Goal: Task Accomplishment & Management: Use online tool/utility

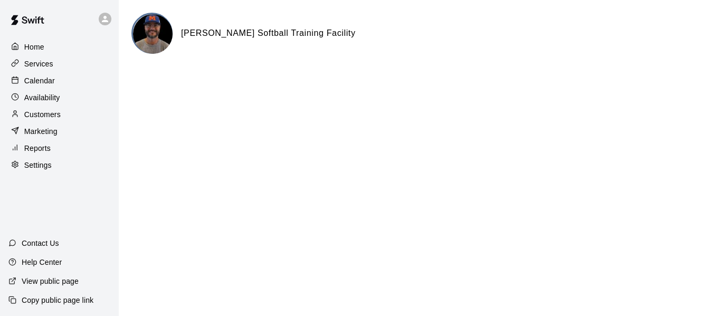
click at [46, 86] on p "Calendar" at bounding box center [39, 80] width 31 height 11
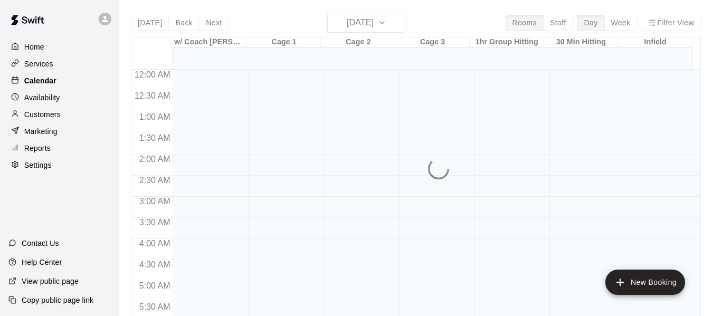
scroll to position [643, 0]
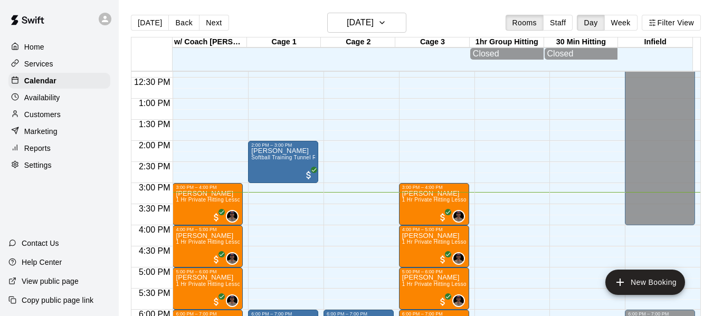
scroll to position [520, 0]
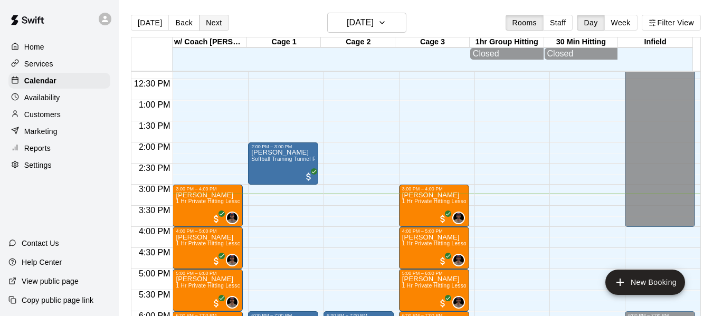
click at [212, 17] on button "Next" at bounding box center [214, 23] width 30 height 16
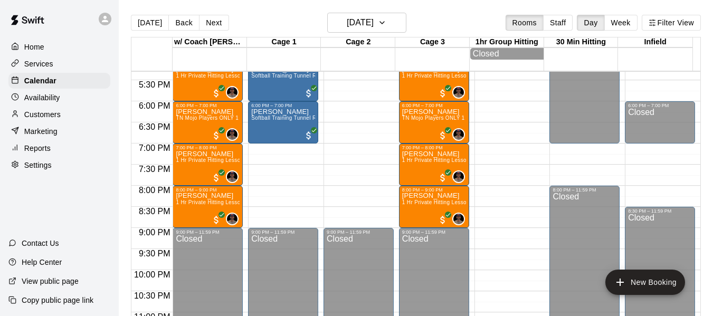
scroll to position [760, 0]
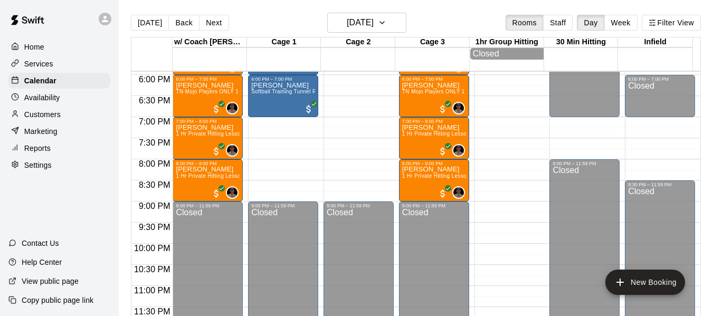
click at [56, 118] on p "Customers" at bounding box center [42, 114] width 36 height 11
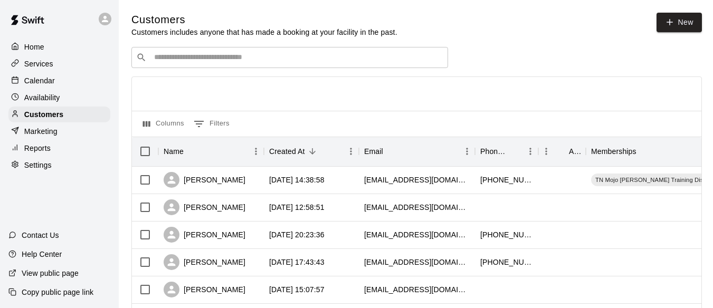
click at [272, 65] on div "​ ​" at bounding box center [289, 57] width 317 height 21
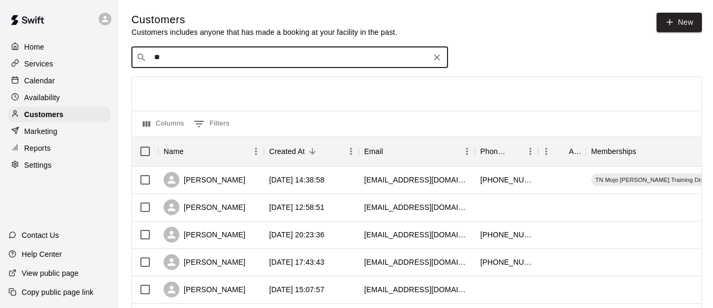
type input "***"
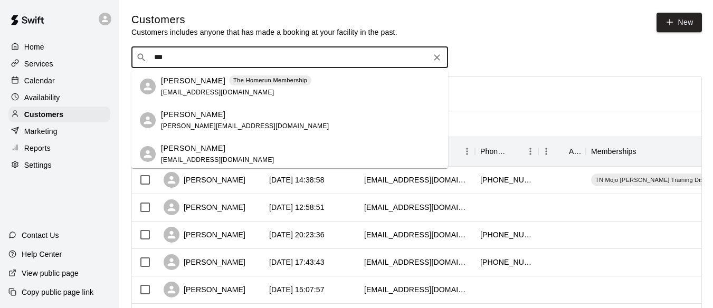
click at [203, 81] on p "Addyson Borg" at bounding box center [193, 80] width 64 height 11
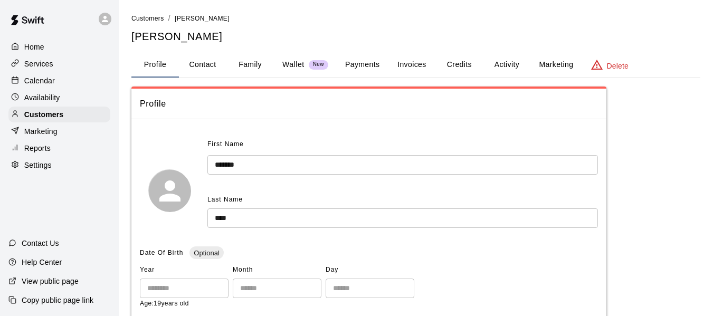
click at [503, 65] on button "Activity" at bounding box center [507, 64] width 48 height 25
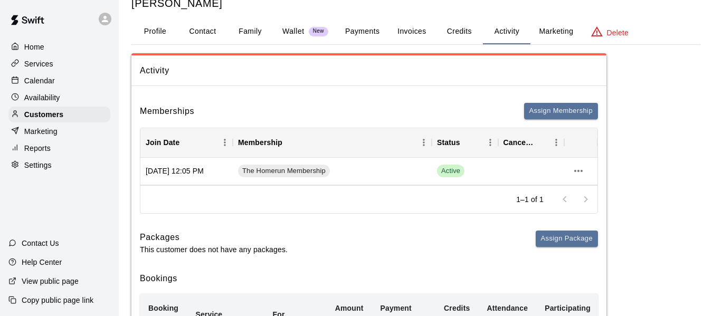
scroll to position [35, 0]
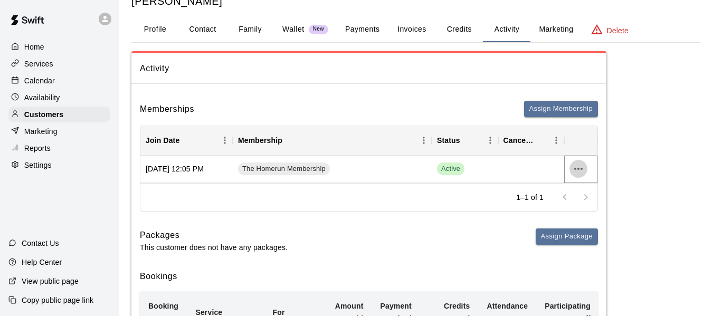
click at [577, 168] on icon "more actions" at bounding box center [578, 169] width 13 height 13
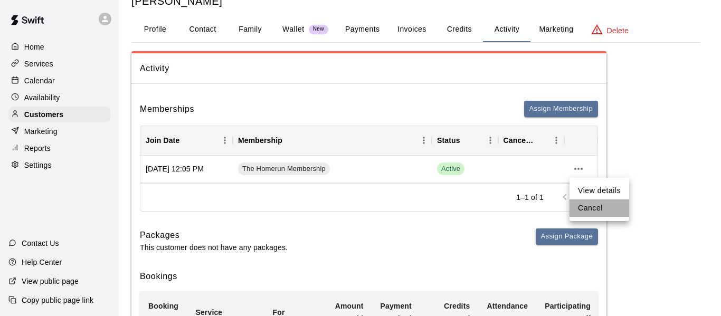
click at [592, 210] on li "Cancel" at bounding box center [600, 208] width 60 height 17
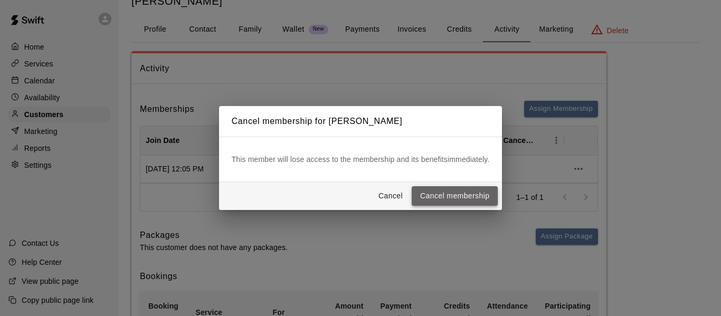
click at [476, 195] on button "Cancel membership" at bounding box center [455, 196] width 86 height 20
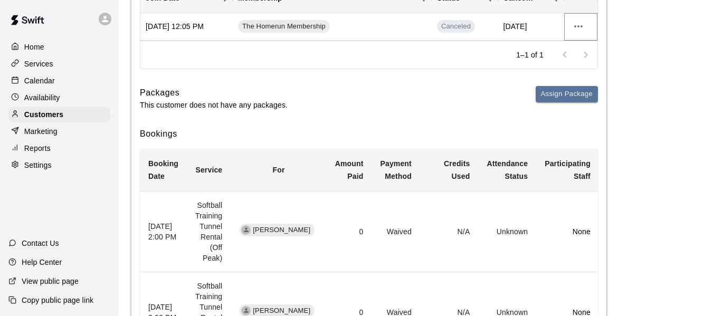
scroll to position [176, 0]
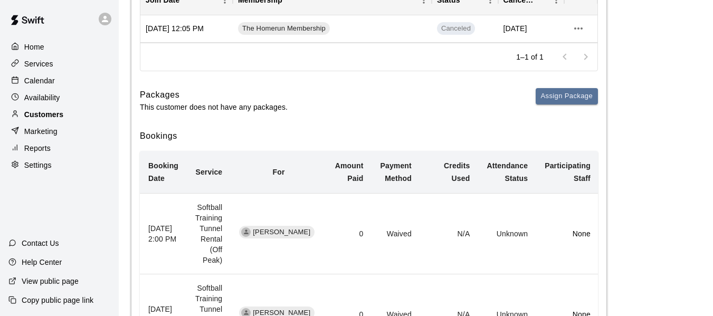
click at [46, 117] on p "Customers" at bounding box center [43, 114] width 39 height 11
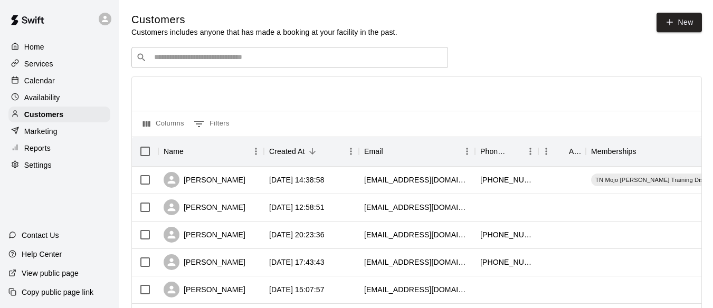
click at [221, 59] on input "Search customers by name or email" at bounding box center [297, 57] width 292 height 11
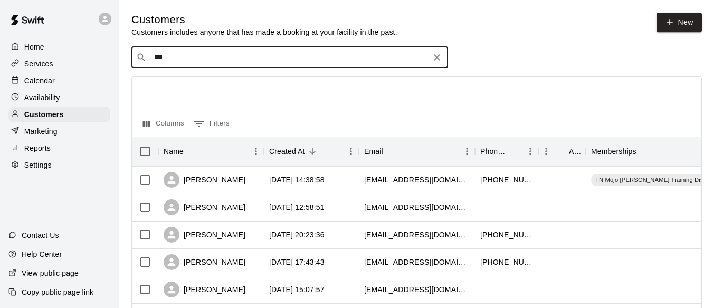
type input "****"
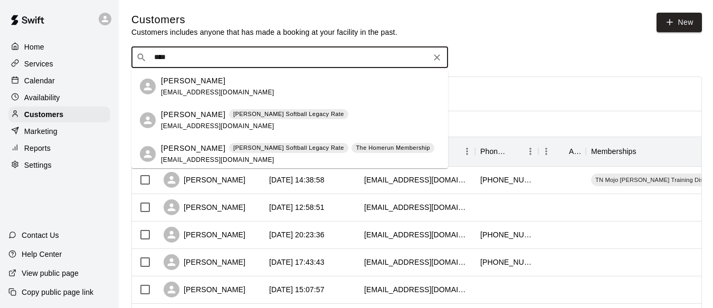
click at [196, 82] on p "Alex Dabrowski" at bounding box center [193, 80] width 64 height 11
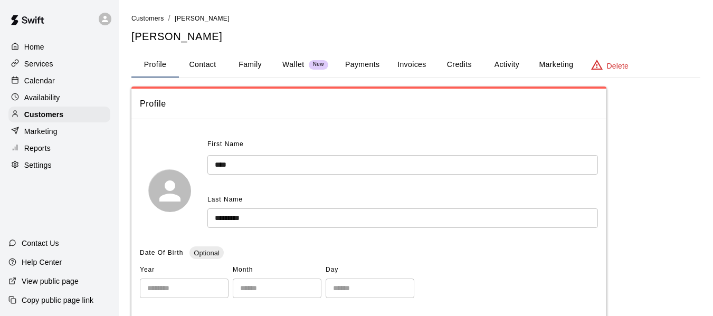
click at [509, 65] on button "Activity" at bounding box center [507, 64] width 48 height 25
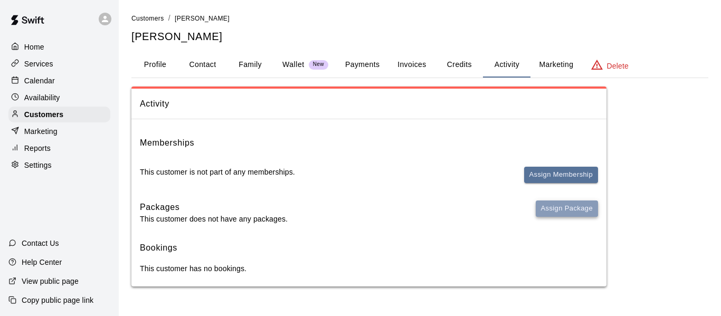
click at [565, 207] on button "Assign Package" at bounding box center [567, 209] width 62 height 16
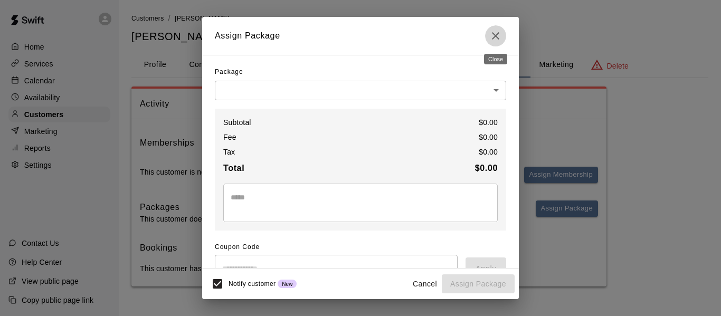
click at [491, 39] on icon "Close" at bounding box center [495, 36] width 13 height 13
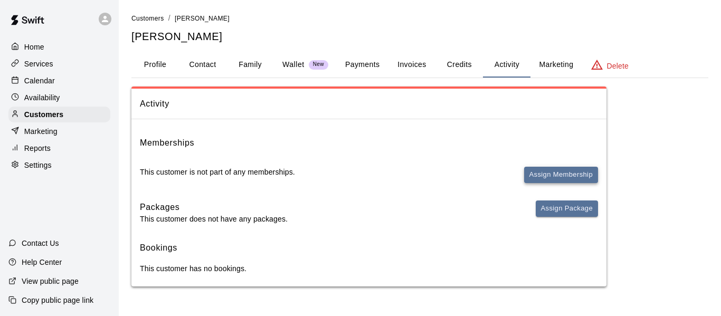
click at [551, 173] on button "Assign Membership" at bounding box center [561, 175] width 74 height 16
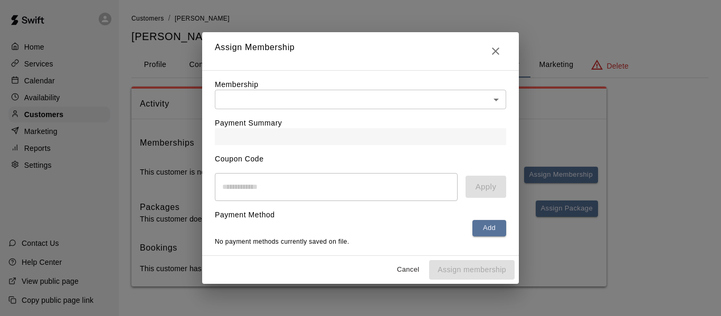
click at [352, 100] on body "Home Services Calendar Availability Customers Marketing Reports Settings Contac…" at bounding box center [360, 154] width 721 height 308
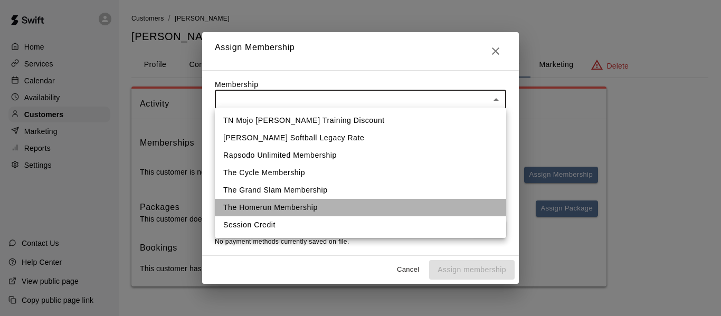
click at [311, 204] on li "The Homerun Membership" at bounding box center [360, 207] width 291 height 17
type input "**********"
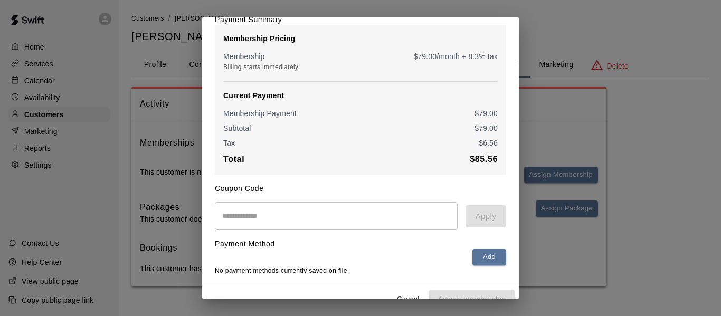
scroll to position [110, 0]
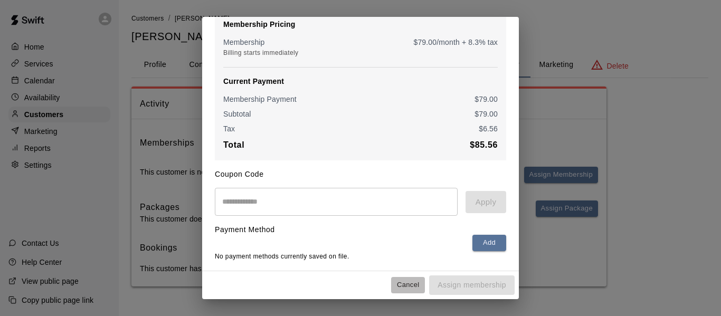
click at [404, 281] on button "Cancel" at bounding box center [408, 285] width 34 height 16
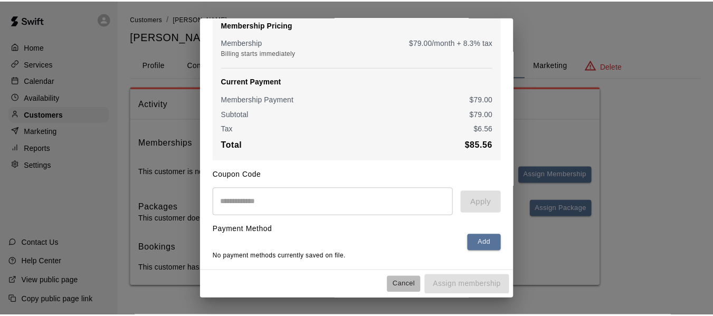
scroll to position [0, 0]
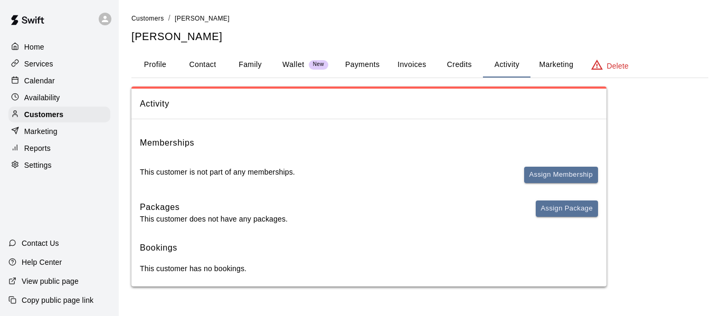
click at [40, 170] on p "Settings" at bounding box center [37, 165] width 27 height 11
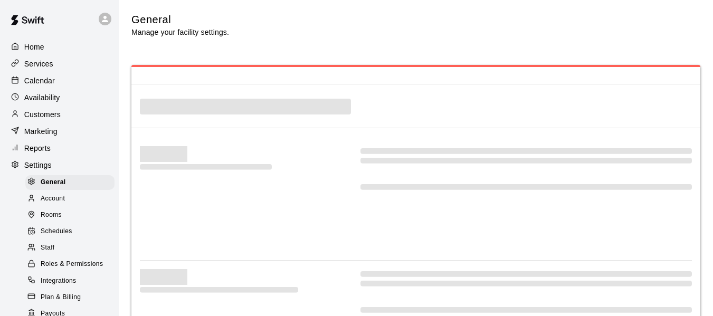
select select "**"
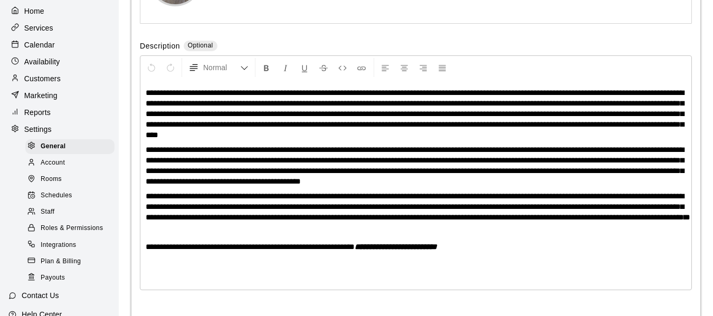
scroll to position [35, 0]
click at [64, 29] on div "Services" at bounding box center [59, 29] width 102 height 16
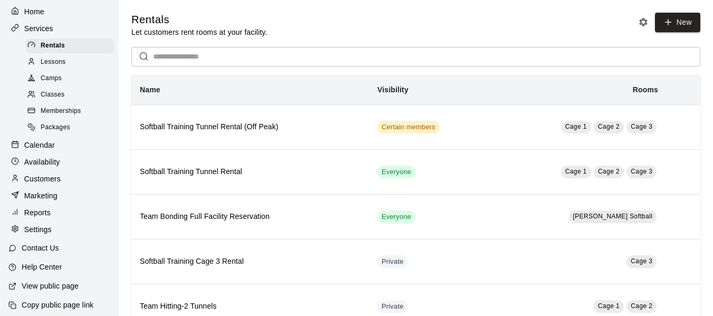
click at [57, 201] on p "Marketing" at bounding box center [40, 196] width 33 height 11
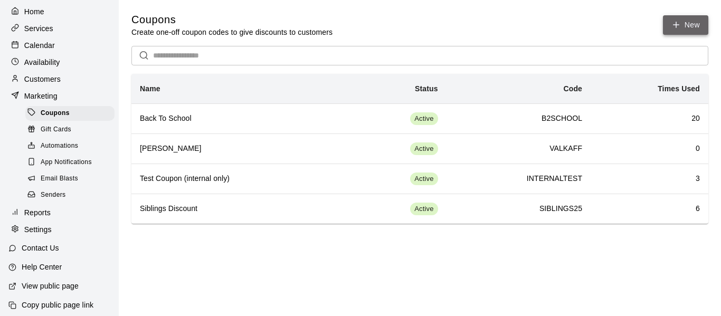
click at [688, 26] on button "New" at bounding box center [685, 25] width 45 height 20
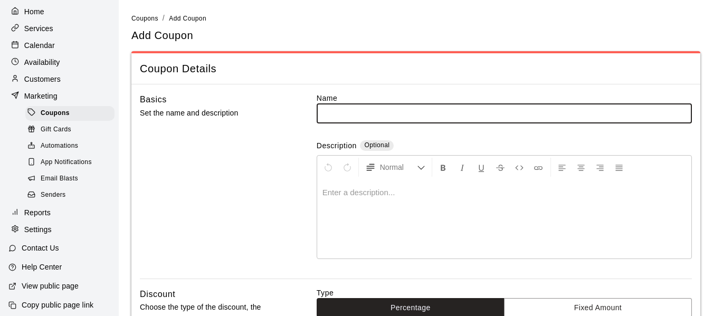
click at [379, 118] on input "text" at bounding box center [504, 113] width 375 height 20
type input "*"
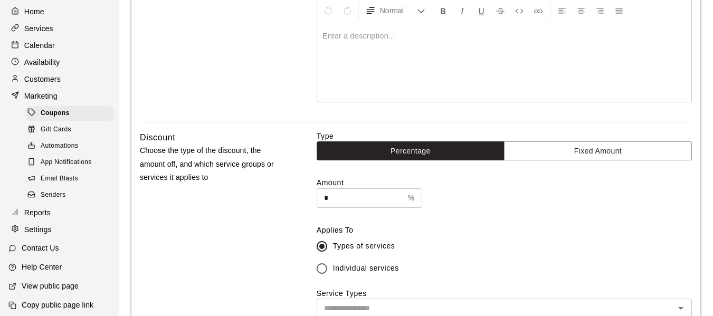
scroll to position [158, 0]
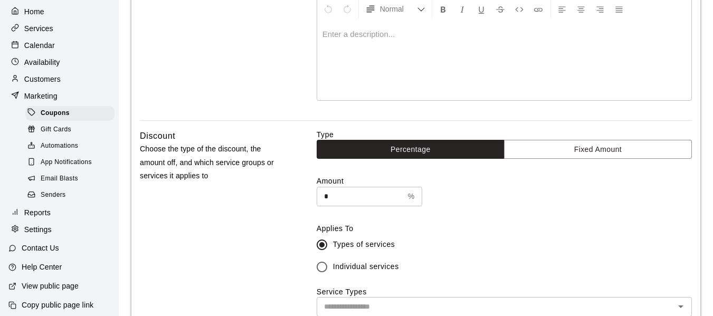
type input "**********"
click at [366, 200] on input "*" at bounding box center [360, 197] width 87 height 20
click at [365, 200] on input "*" at bounding box center [360, 197] width 87 height 20
type input "***"
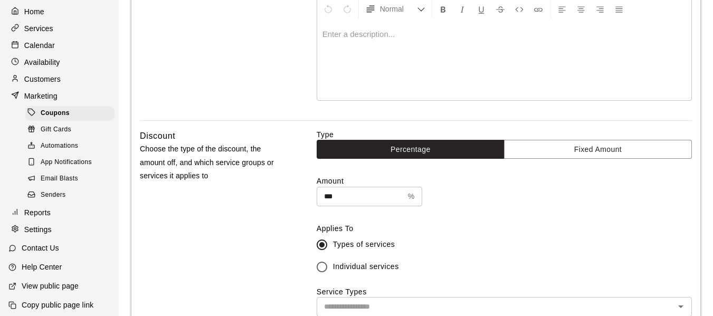
click at [463, 199] on div "Amount *** % ​" at bounding box center [504, 191] width 375 height 30
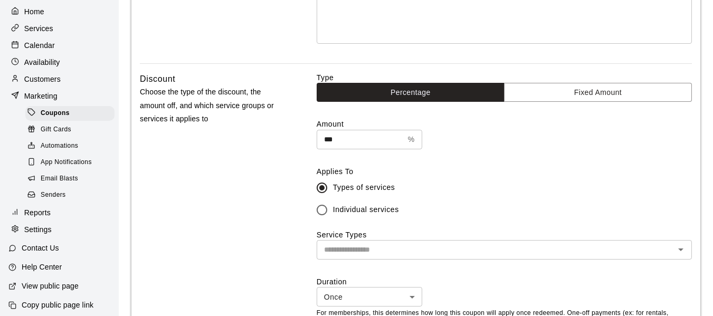
scroll to position [229, 0]
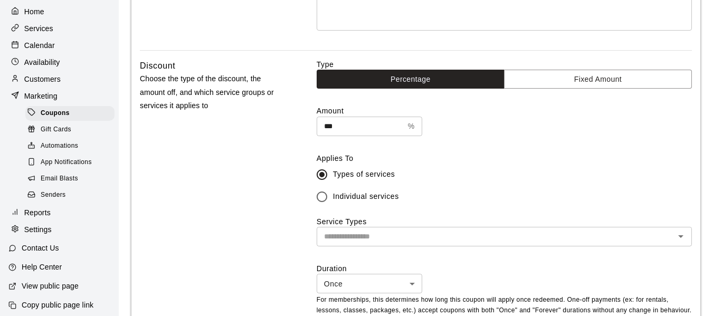
click at [416, 238] on input "text" at bounding box center [496, 236] width 352 height 13
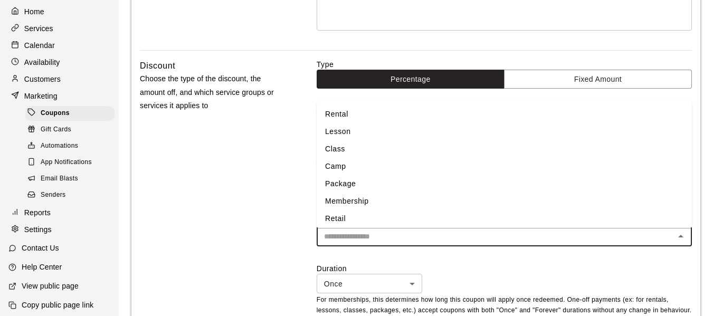
click at [408, 202] on li "Membership" at bounding box center [504, 201] width 375 height 17
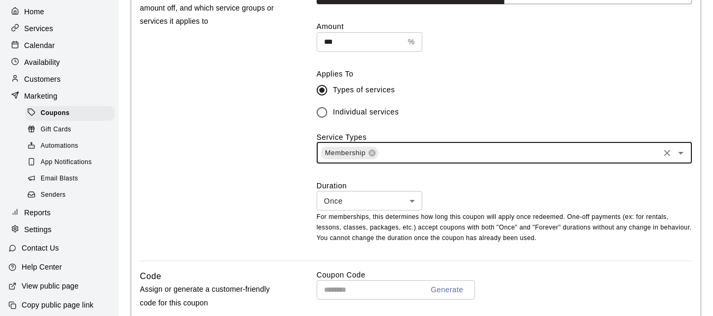
scroll to position [317, 0]
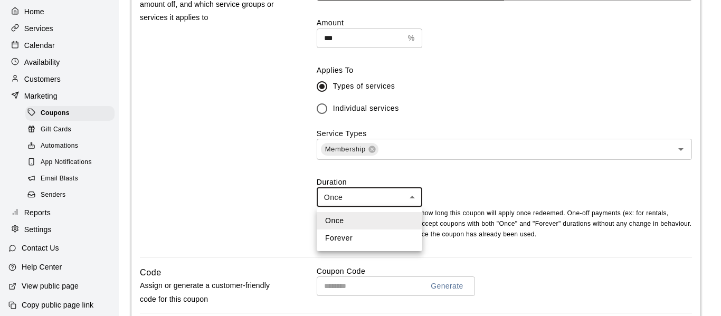
click at [411, 197] on body "**********" at bounding box center [360, 142] width 721 height 918
click at [449, 182] on div at bounding box center [360, 158] width 721 height 316
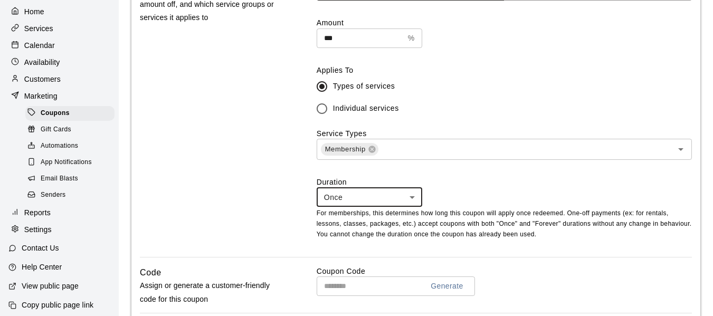
click at [402, 201] on body "**********" at bounding box center [356, 142] width 713 height 918
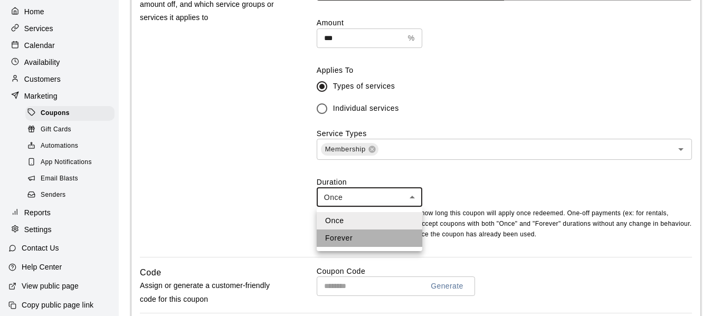
click at [372, 232] on li "Forever" at bounding box center [370, 238] width 106 height 17
type input "*******"
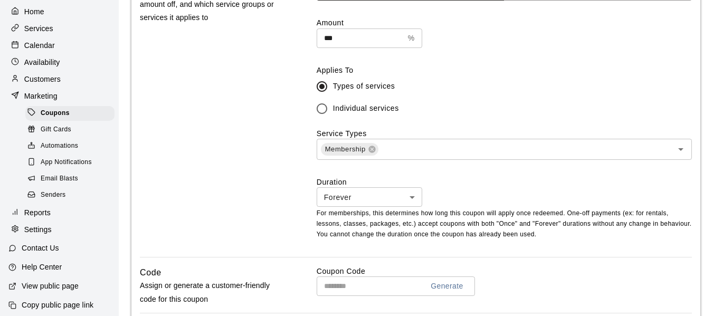
click at [457, 185] on label "Duration" at bounding box center [504, 182] width 375 height 11
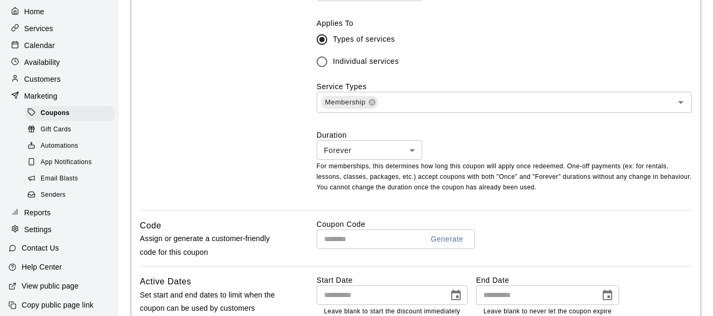
scroll to position [369, 0]
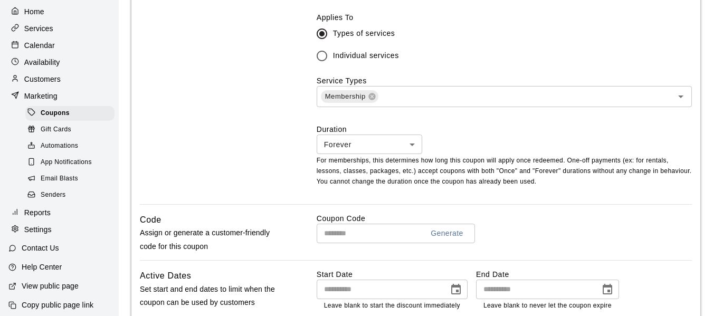
click at [395, 234] on input "text" at bounding box center [366, 234] width 98 height 20
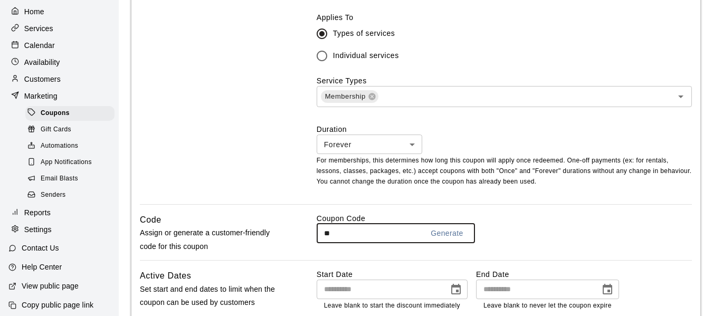
type input "*"
type input "*********"
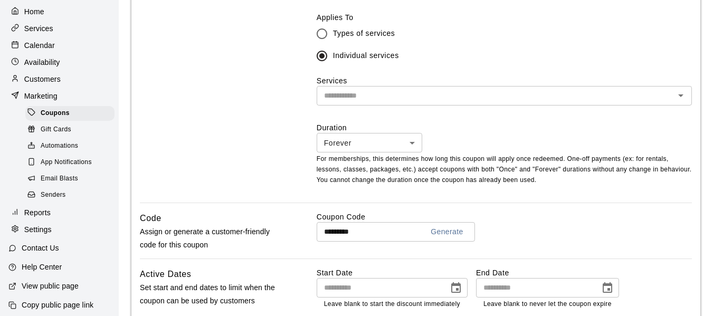
click at [386, 98] on input "text" at bounding box center [496, 95] width 352 height 13
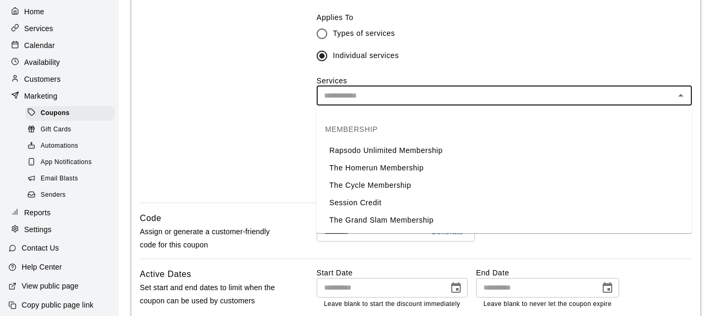
scroll to position [756, 0]
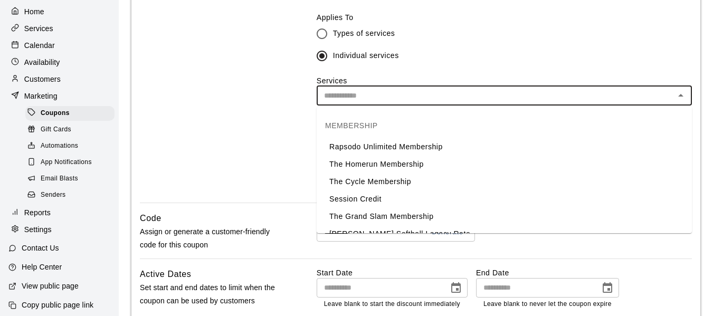
click at [388, 157] on li "The Homerun Membership" at bounding box center [504, 164] width 375 height 17
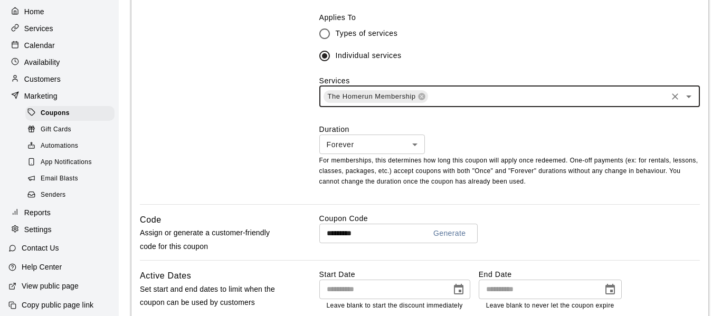
click at [415, 141] on body "**********" at bounding box center [360, 90] width 721 height 918
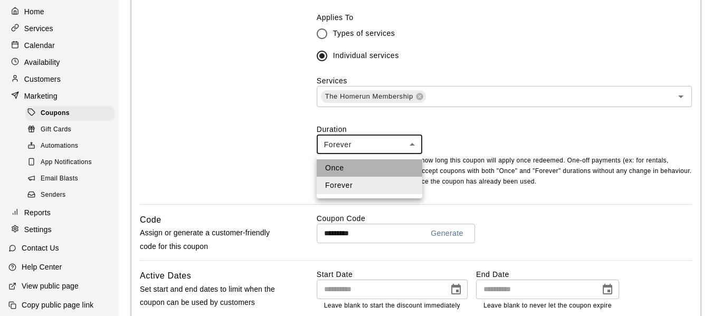
click at [380, 161] on li "Once" at bounding box center [370, 167] width 106 height 17
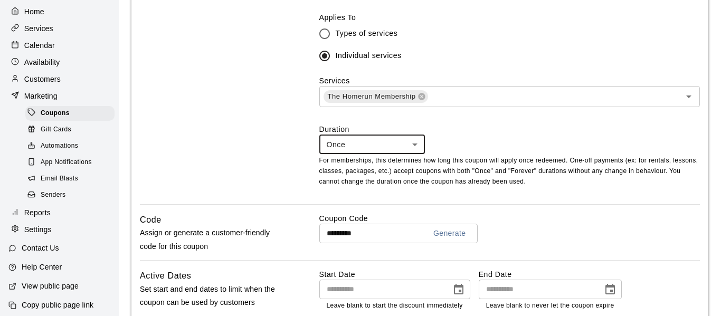
click at [413, 148] on body "**********" at bounding box center [360, 90] width 721 height 918
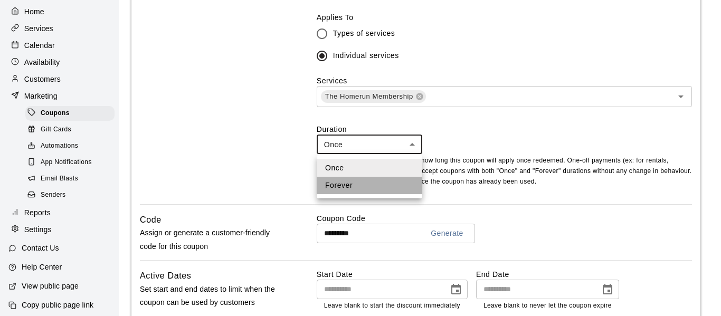
click at [375, 183] on li "Forever" at bounding box center [370, 185] width 106 height 17
type input "*******"
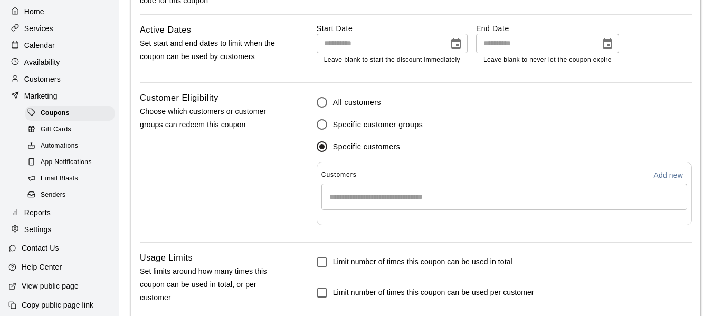
scroll to position [616, 0]
click at [392, 192] on div "​" at bounding box center [504, 196] width 366 height 26
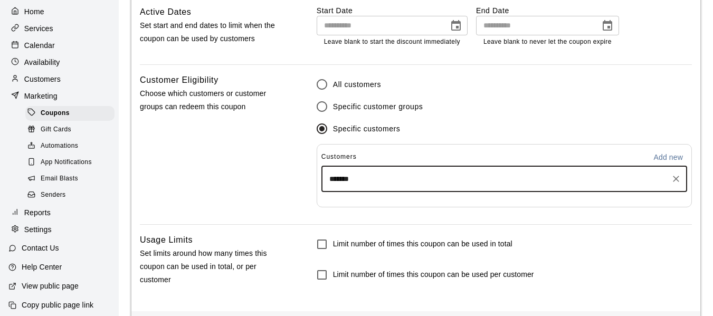
scroll to position [651, 0]
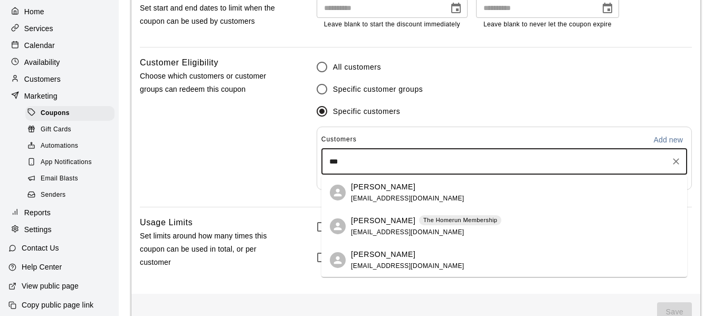
drag, startPoint x: 359, startPoint y: 162, endPoint x: 315, endPoint y: 162, distance: 44.3
click at [315, 162] on div "Customer Eligibility Choose which customers or customer groups can redeem this …" at bounding box center [416, 131] width 552 height 151
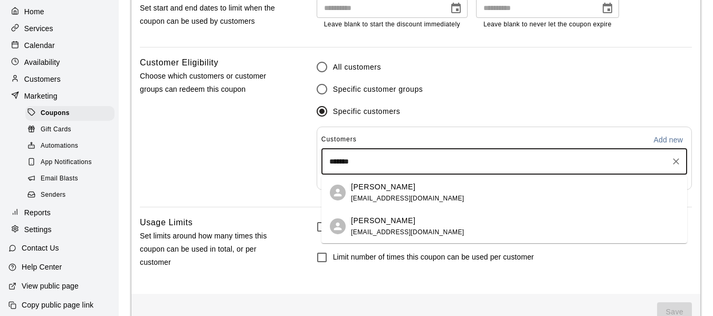
type input "********"
click at [402, 196] on span "symantha83@hotmail.com" at bounding box center [407, 198] width 113 height 7
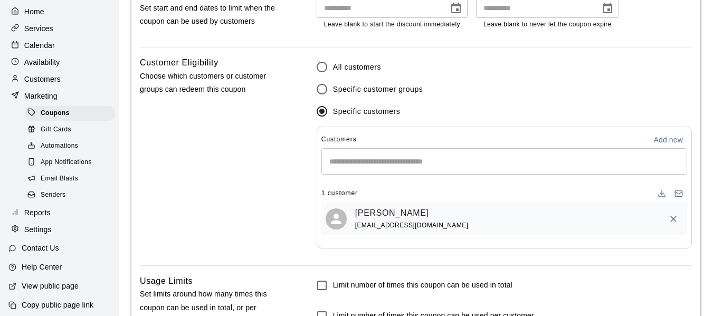
click at [389, 158] on input "Start typing to search customers..." at bounding box center [504, 161] width 356 height 11
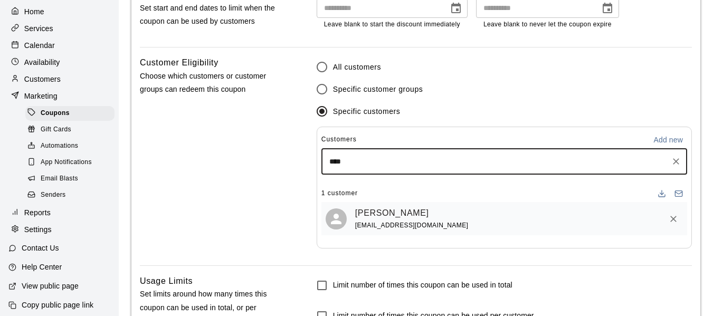
type input "*****"
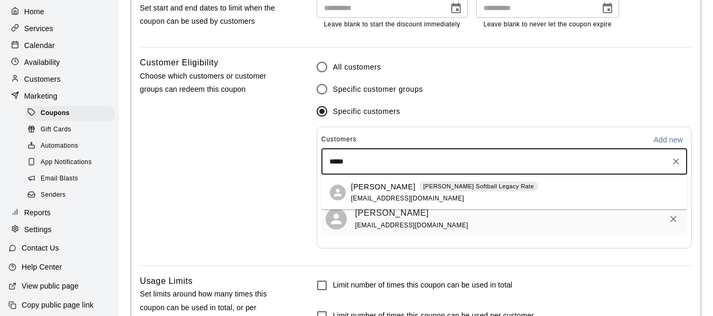
click at [389, 187] on p "Natalia Armenta" at bounding box center [383, 187] width 64 height 11
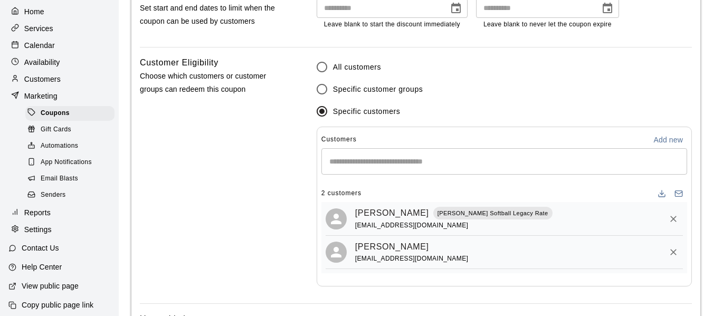
click at [419, 164] on input "Start typing to search customers..." at bounding box center [504, 161] width 356 height 11
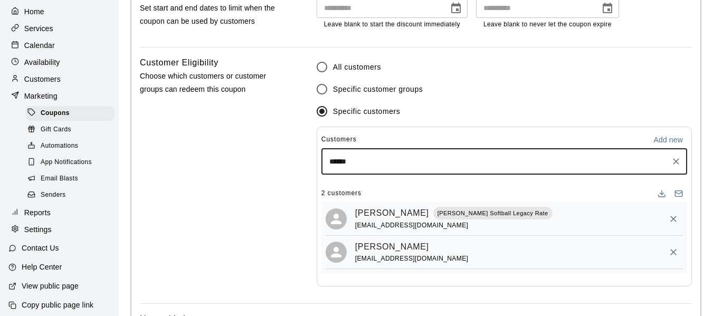
type input "*******"
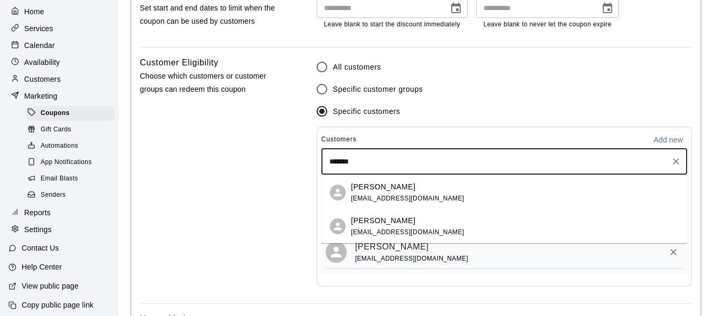
click at [370, 191] on p "Angelee Villa" at bounding box center [383, 187] width 64 height 11
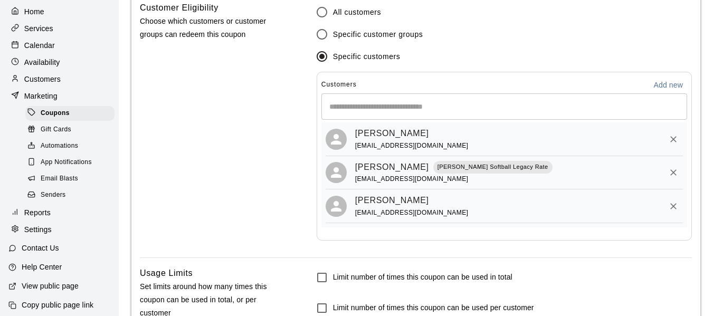
scroll to position [756, 0]
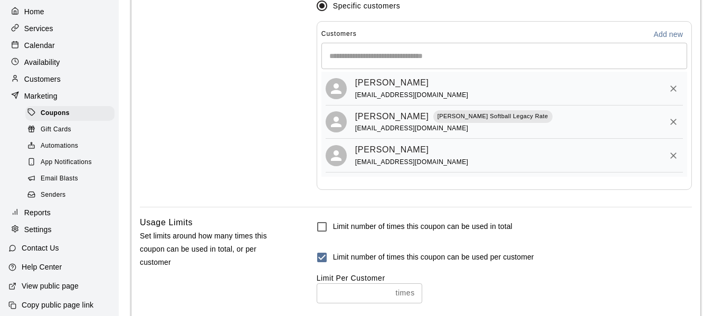
click at [337, 290] on input "number" at bounding box center [354, 293] width 75 height 20
type input "*"
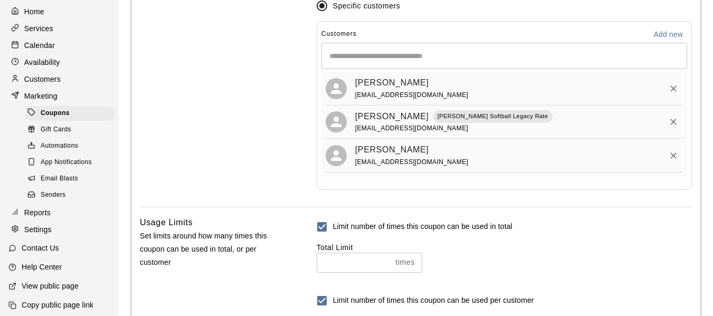
click at [345, 263] on input "number" at bounding box center [354, 263] width 75 height 20
type input "*"
click at [518, 256] on div "Total Limit * times ​" at bounding box center [504, 257] width 375 height 30
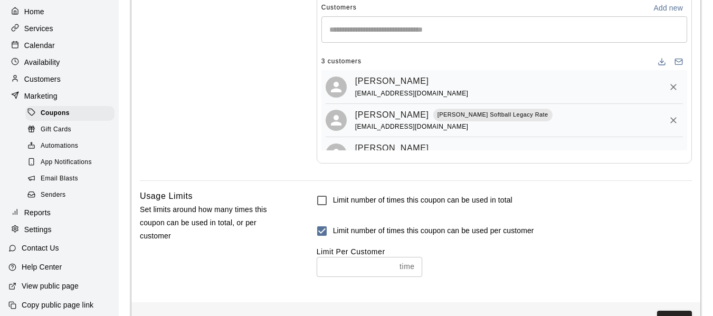
scroll to position [820, 0]
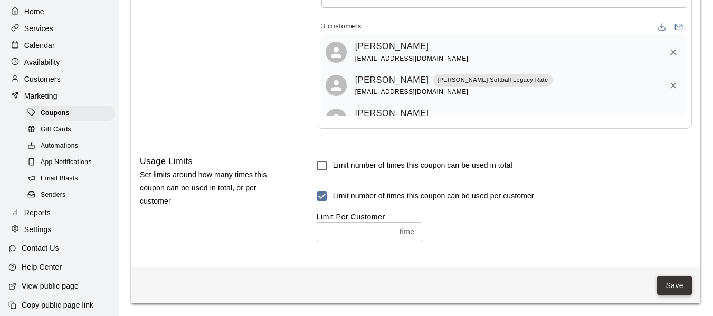
click at [681, 286] on button "Save" at bounding box center [674, 286] width 35 height 20
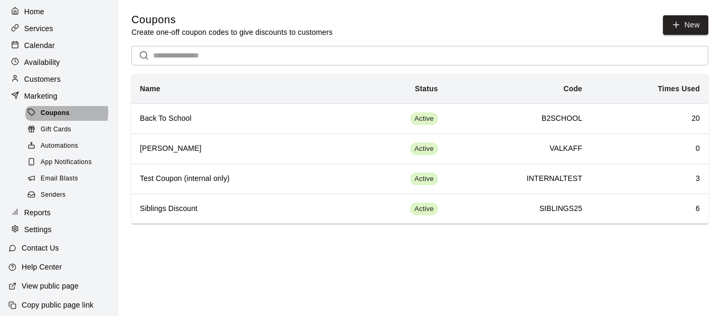
click at [56, 115] on span "Coupons" at bounding box center [55, 113] width 29 height 11
click at [62, 134] on span "Gift Cards" at bounding box center [56, 130] width 31 height 11
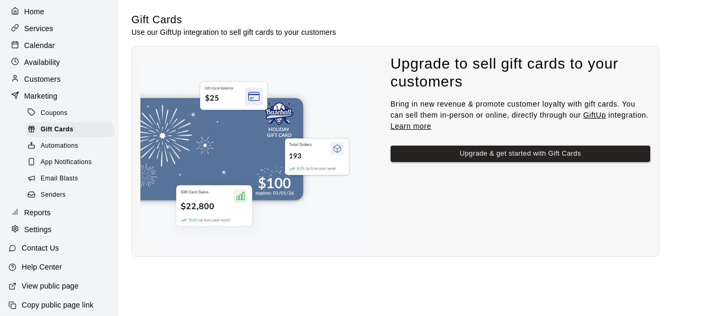
click at [67, 116] on span "Coupons" at bounding box center [54, 113] width 27 height 11
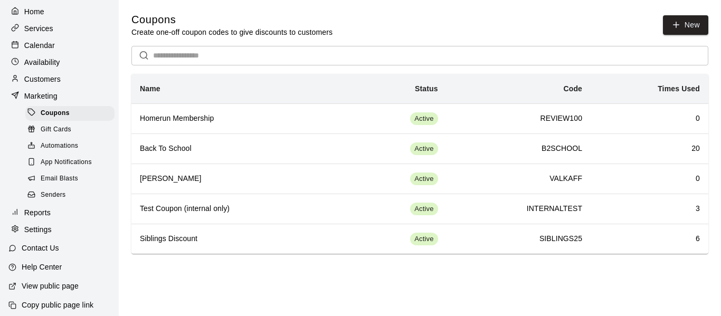
click at [49, 46] on p "Calendar" at bounding box center [39, 45] width 31 height 11
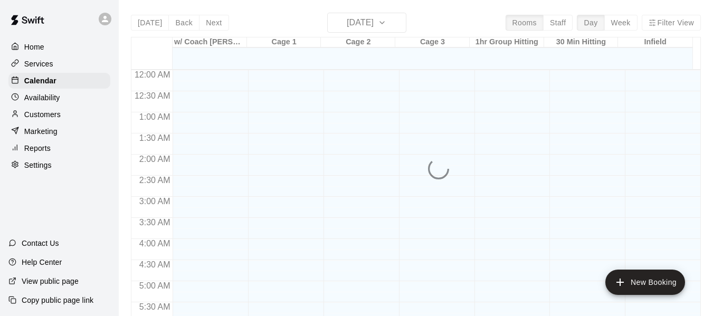
scroll to position [648, 0]
